Goal: Task Accomplishment & Management: Manage account settings

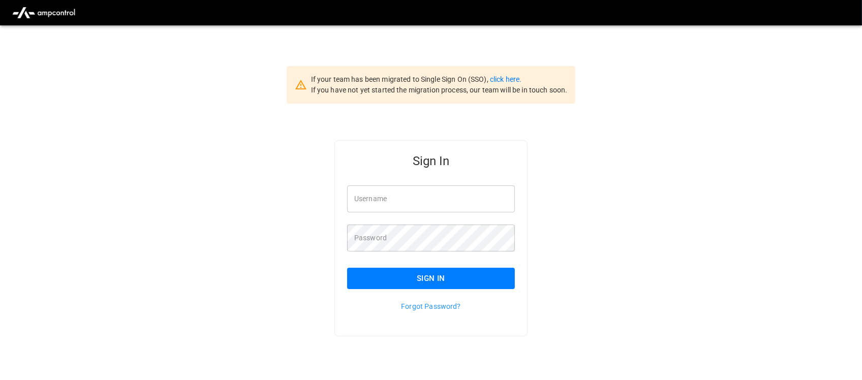
type input "**********"
click at [428, 201] on input "**********" at bounding box center [431, 198] width 168 height 27
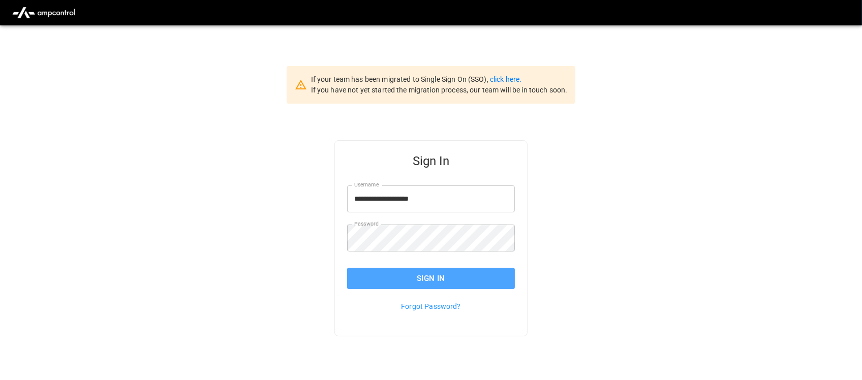
click at [421, 277] on button "Sign In" at bounding box center [431, 278] width 168 height 21
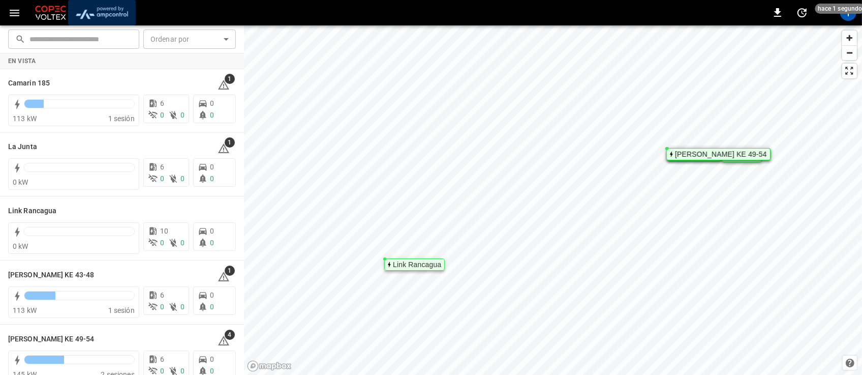
click at [110, 6] on img "menu" at bounding box center [101, 12] width 59 height 19
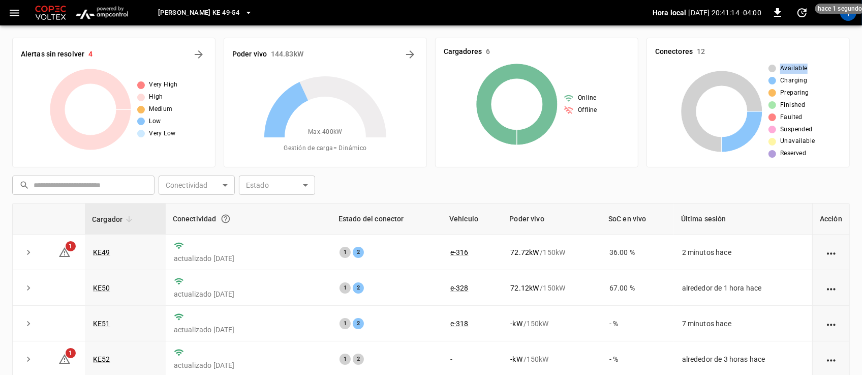
scroll to position [0, 3]
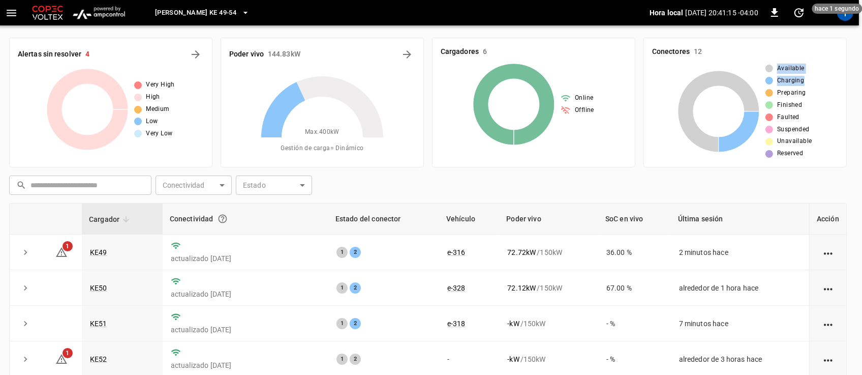
drag, startPoint x: 862, startPoint y: 33, endPoint x: 867, endPoint y: 75, distance: 42.0
click at [859, 80] on html "[PERSON_NAME] KE 49-54 Hora local [DATE] 20:41:15 -04:00 0 hace 1 segundo T Ale…" at bounding box center [428, 252] width 862 height 504
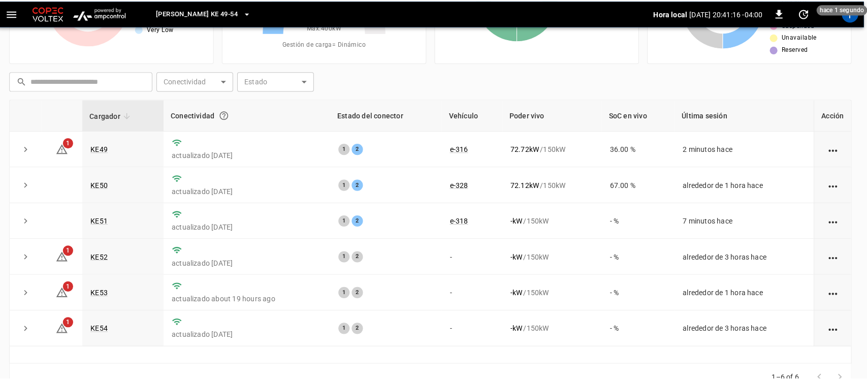
scroll to position [107, 3]
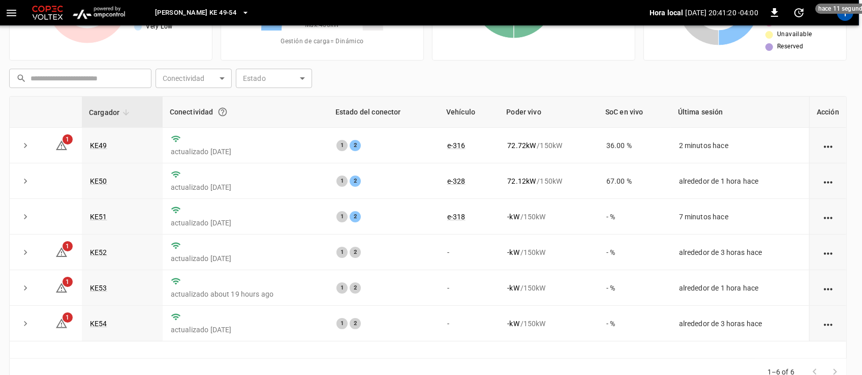
click at [240, 13] on icon "button" at bounding box center [245, 13] width 10 height 10
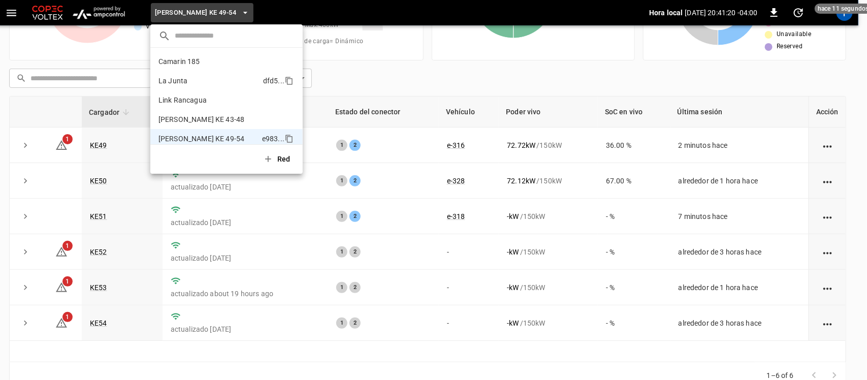
scroll to position [8, 0]
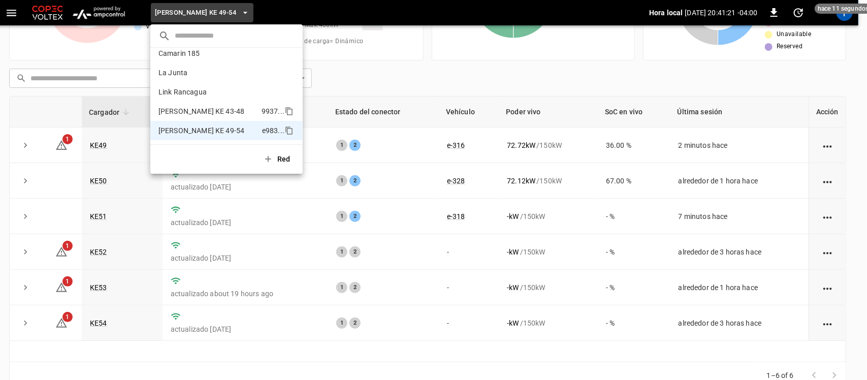
click at [197, 112] on p "[PERSON_NAME] KE 43-48" at bounding box center [208, 111] width 99 height 10
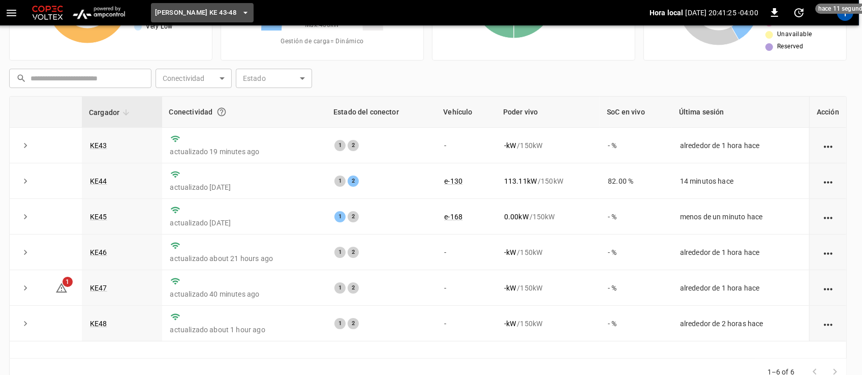
click at [243, 12] on icon "button" at bounding box center [245, 13] width 4 height 2
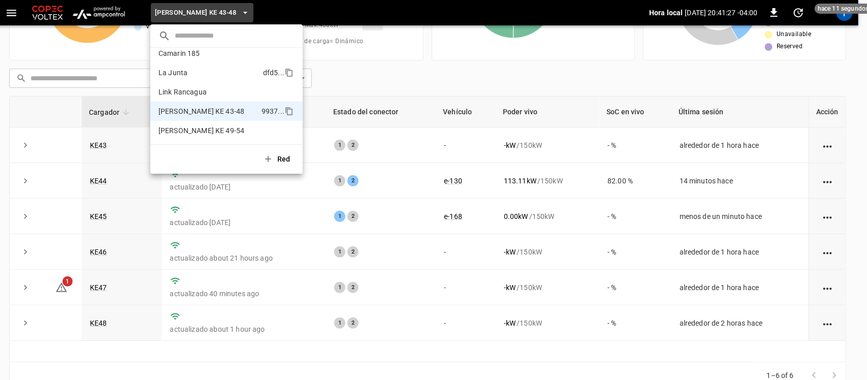
click at [198, 74] on p "La Junta" at bounding box center [209, 73] width 101 height 10
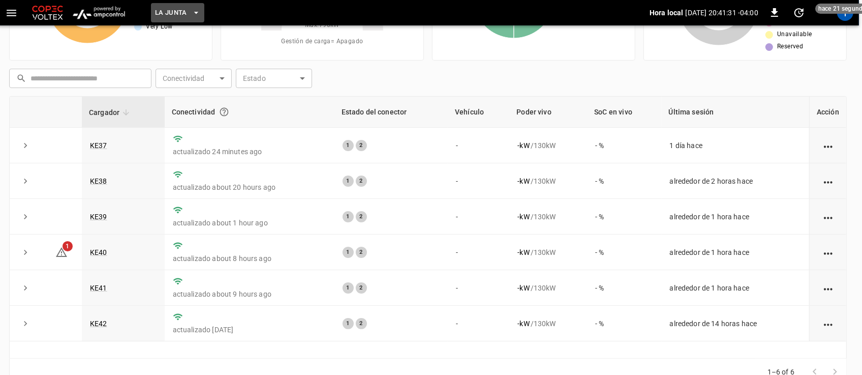
click at [193, 11] on icon "button" at bounding box center [196, 13] width 10 height 10
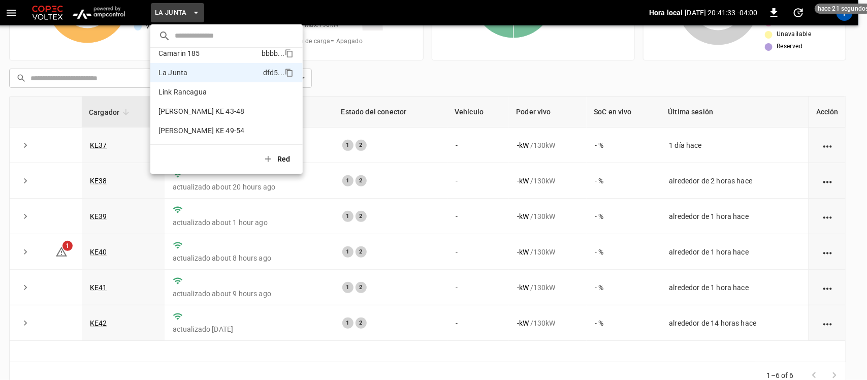
click at [179, 51] on p "Camarin 185" at bounding box center [208, 53] width 99 height 10
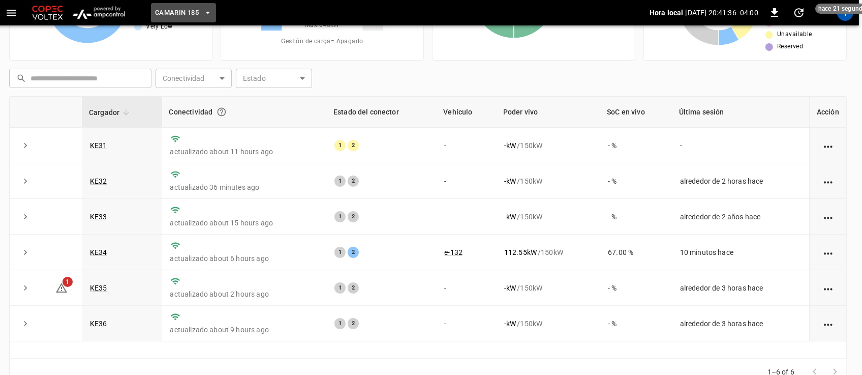
click at [207, 10] on icon "button" at bounding box center [208, 13] width 10 height 10
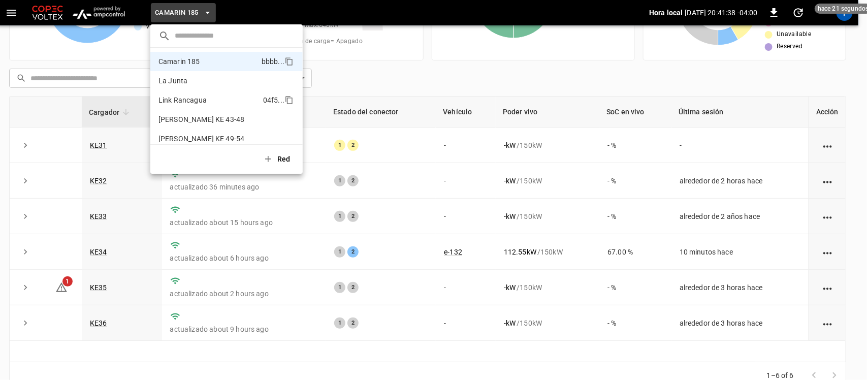
click at [182, 97] on p "Link Rancagua" at bounding box center [209, 100] width 101 height 10
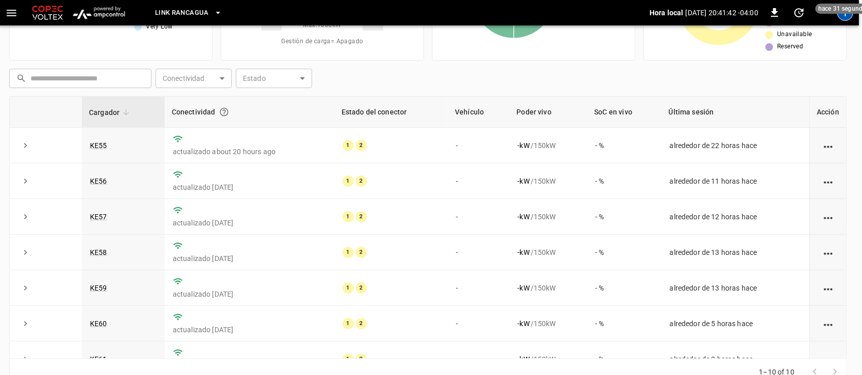
click at [846, 18] on div "T" at bounding box center [845, 13] width 16 height 16
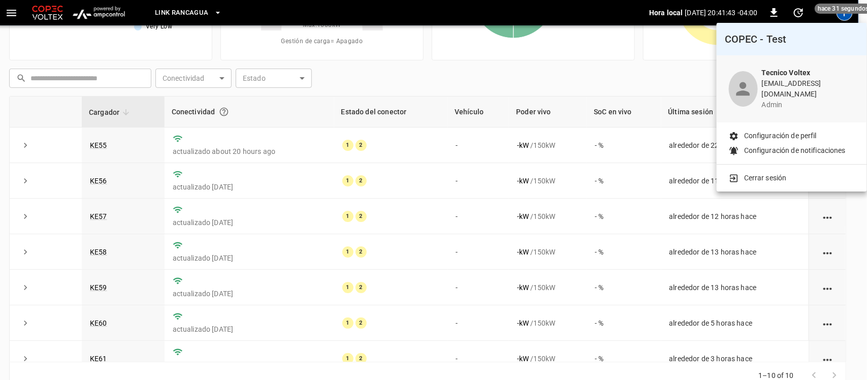
click at [766, 173] on p "Cerrar sesión" at bounding box center [766, 178] width 43 height 11
